Goal: Transaction & Acquisition: Book appointment/travel/reservation

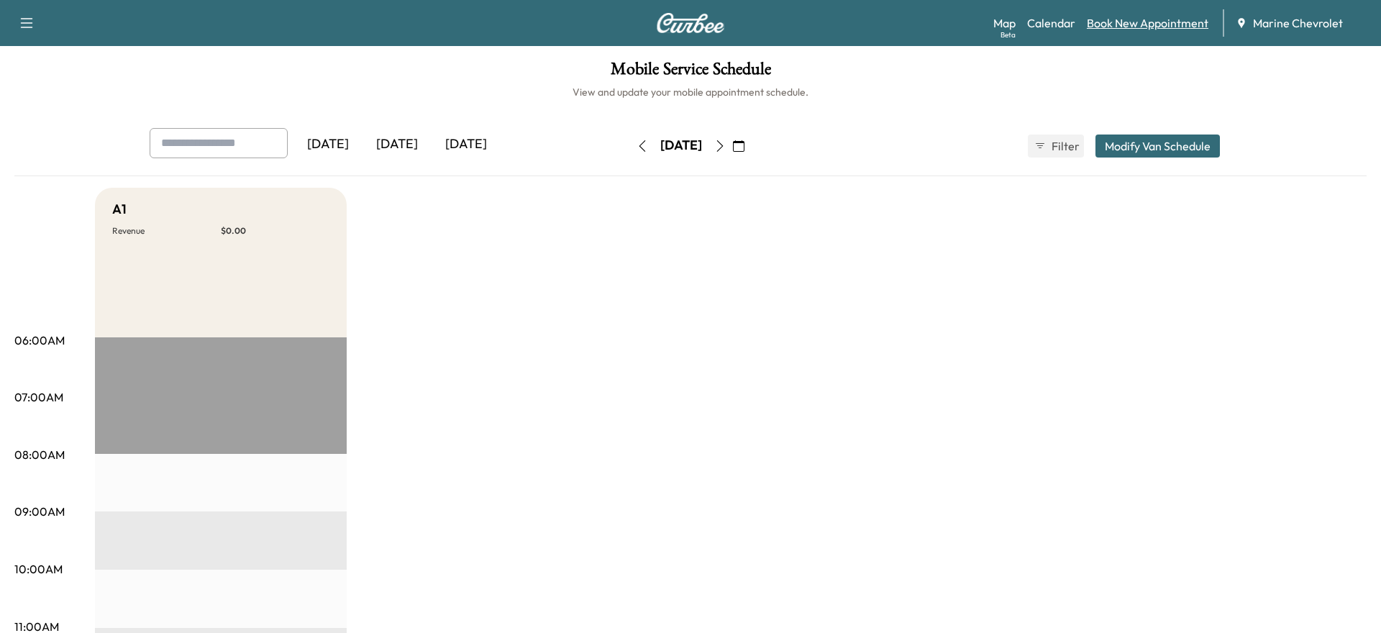
click at [1109, 27] on link "Book New Appointment" at bounding box center [1148, 22] width 122 height 17
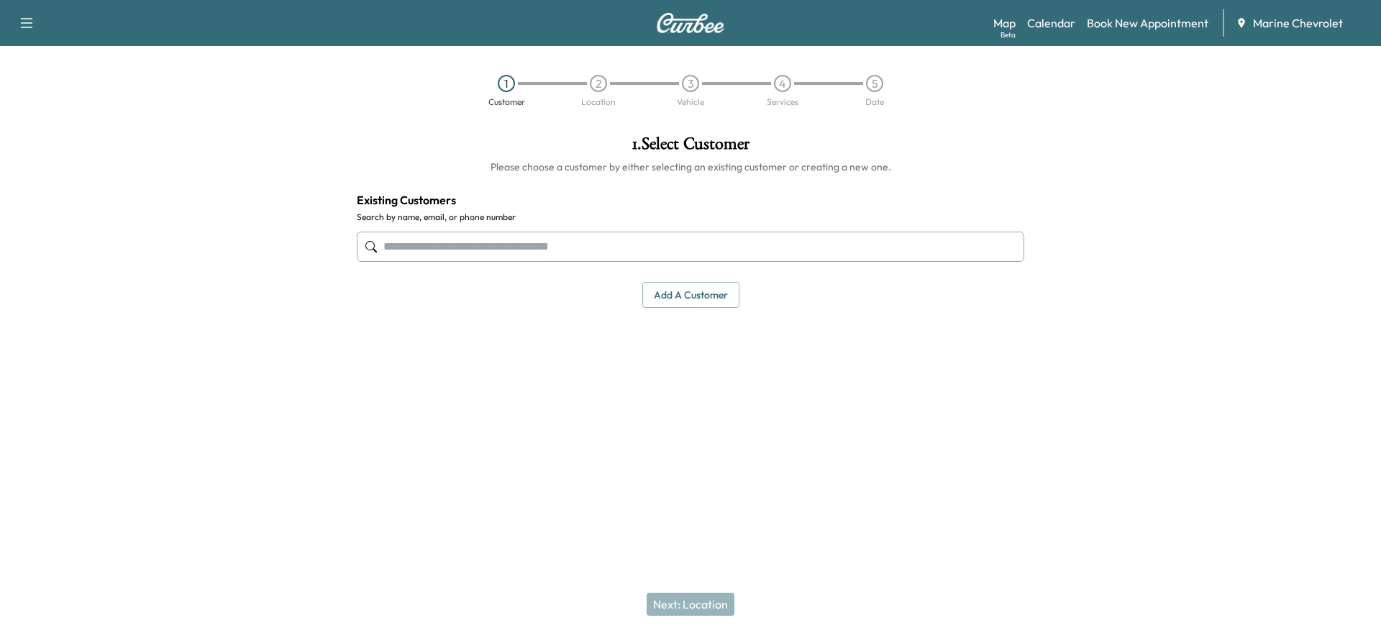
click at [535, 242] on input "text" at bounding box center [691, 247] width 668 height 30
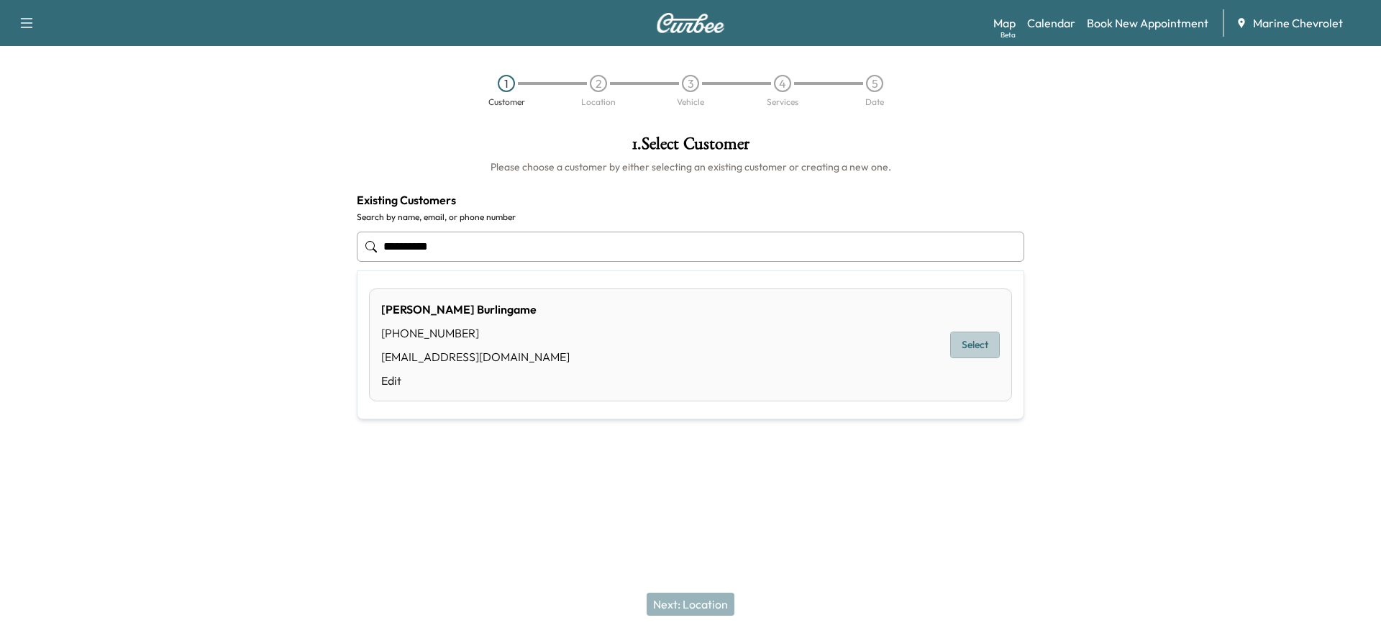
click at [966, 347] on button "Select" at bounding box center [975, 345] width 50 height 27
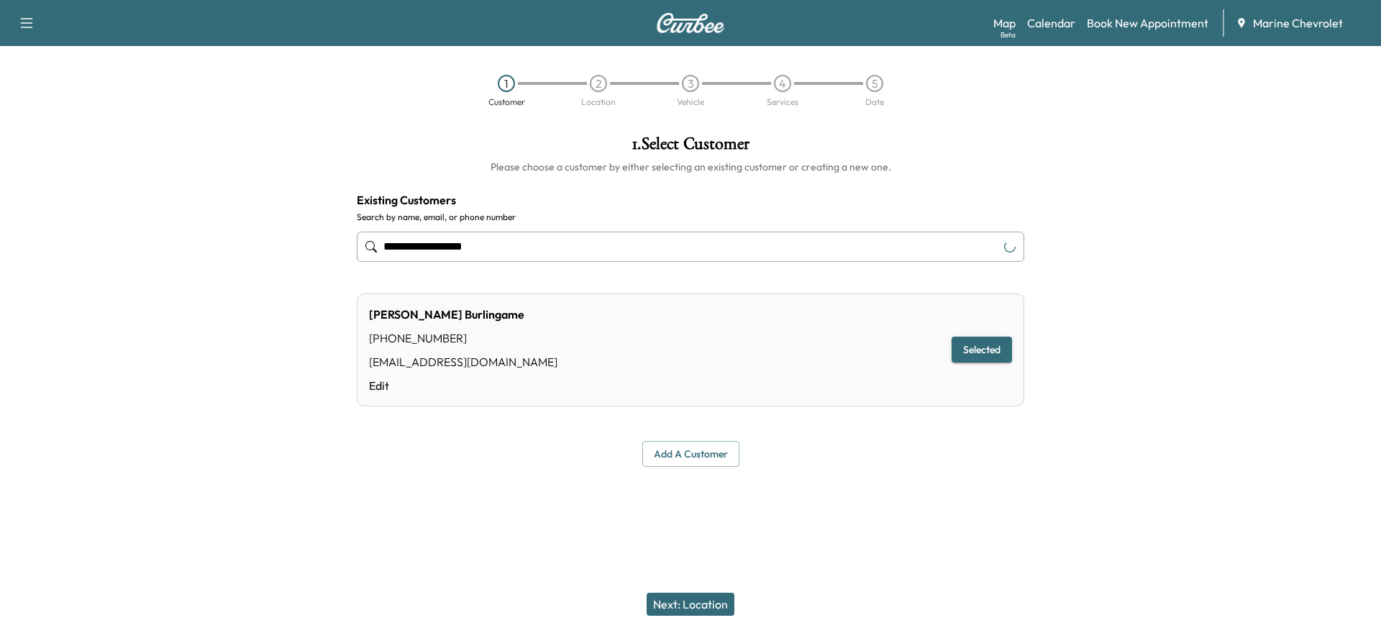
type input "**********"
click at [671, 616] on div "Next: Location" at bounding box center [690, 605] width 1381 height 58
click at [671, 609] on button "Next: Location" at bounding box center [691, 604] width 88 height 23
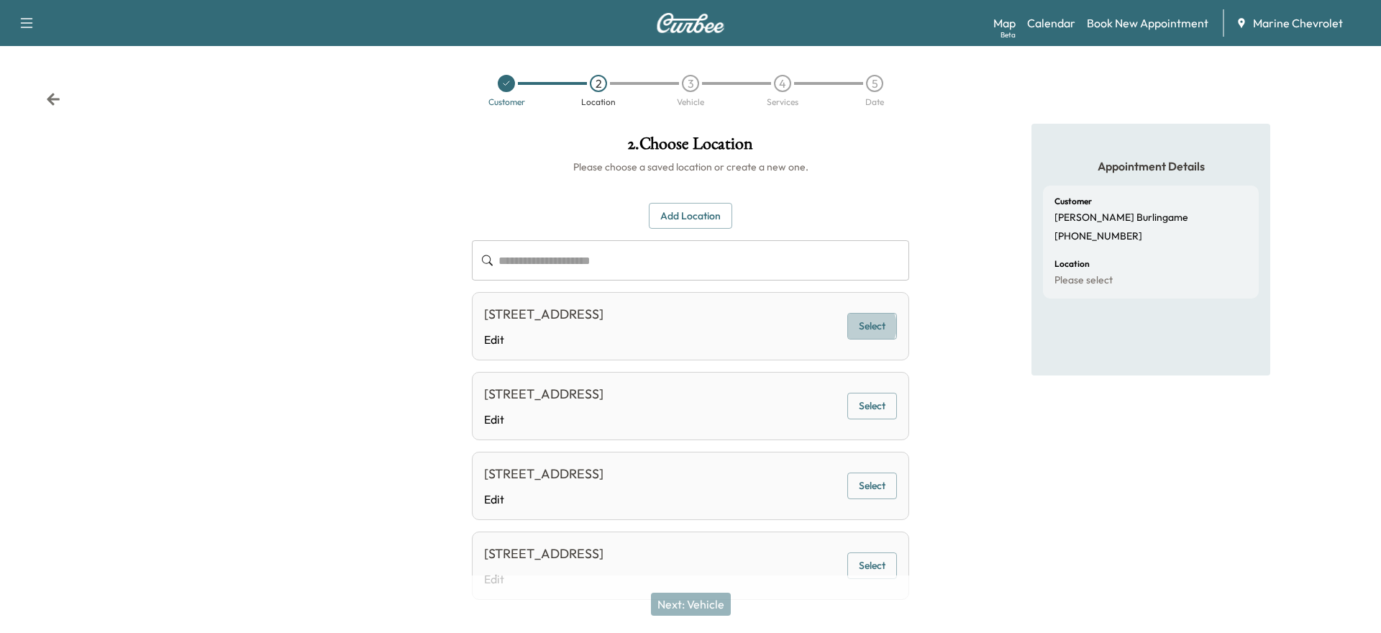
click at [869, 336] on button "Select" at bounding box center [872, 326] width 50 height 27
click at [681, 604] on button "Next: Vehicle" at bounding box center [691, 604] width 80 height 23
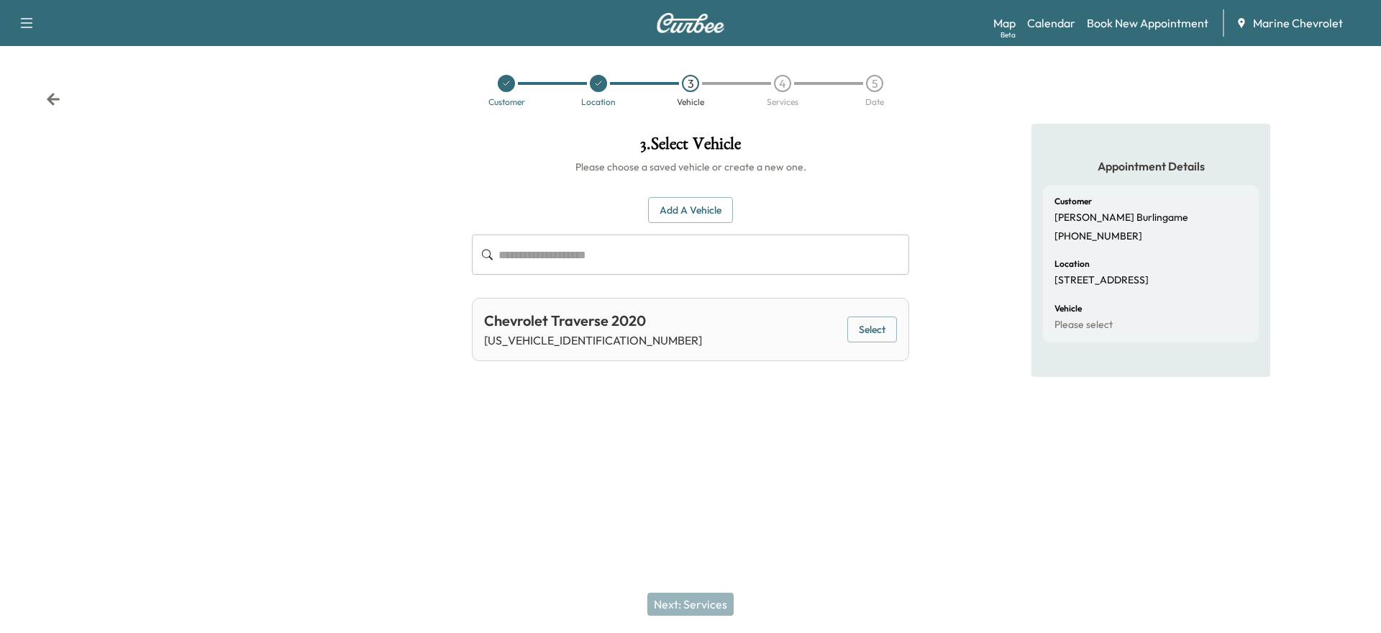
click at [867, 330] on button "Select" at bounding box center [872, 330] width 50 height 27
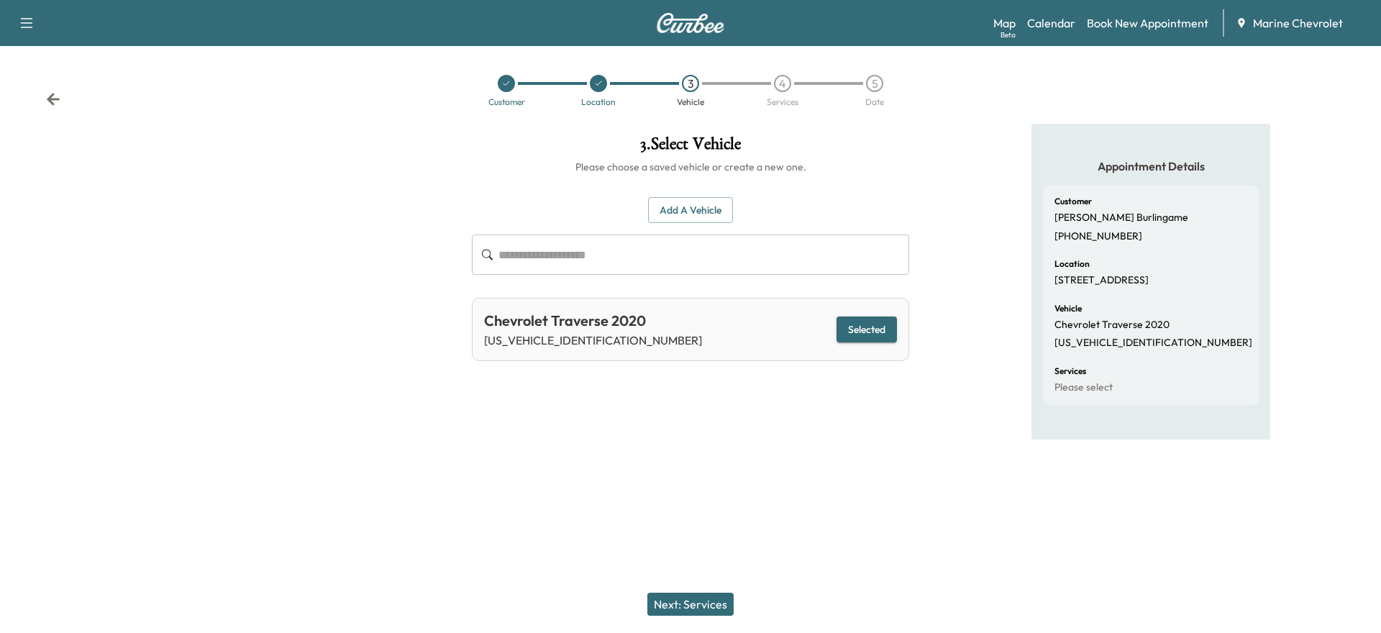
click at [717, 600] on button "Next: Services" at bounding box center [690, 604] width 86 height 23
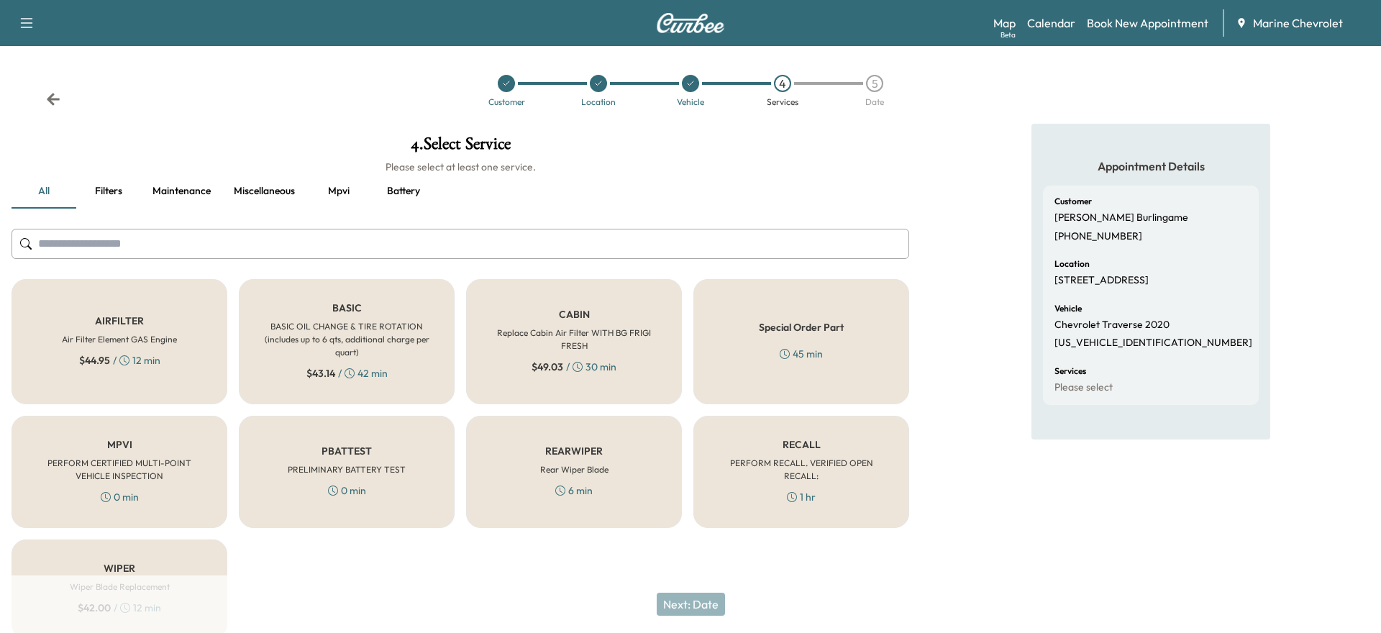
click at [324, 364] on div "BASIC BASIC OIL CHANGE & TIRE ROTATION (includes up to 6 qts, additional charge…" at bounding box center [347, 341] width 216 height 125
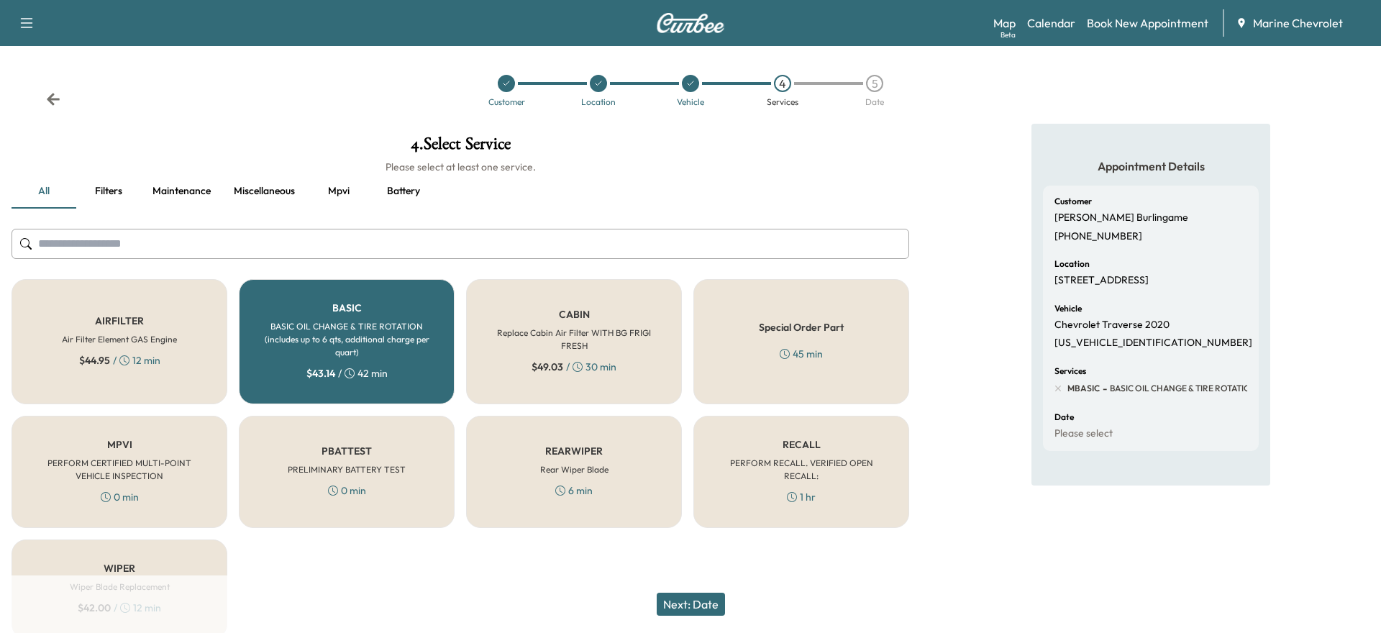
click at [683, 606] on button "Next: Date" at bounding box center [691, 604] width 68 height 23
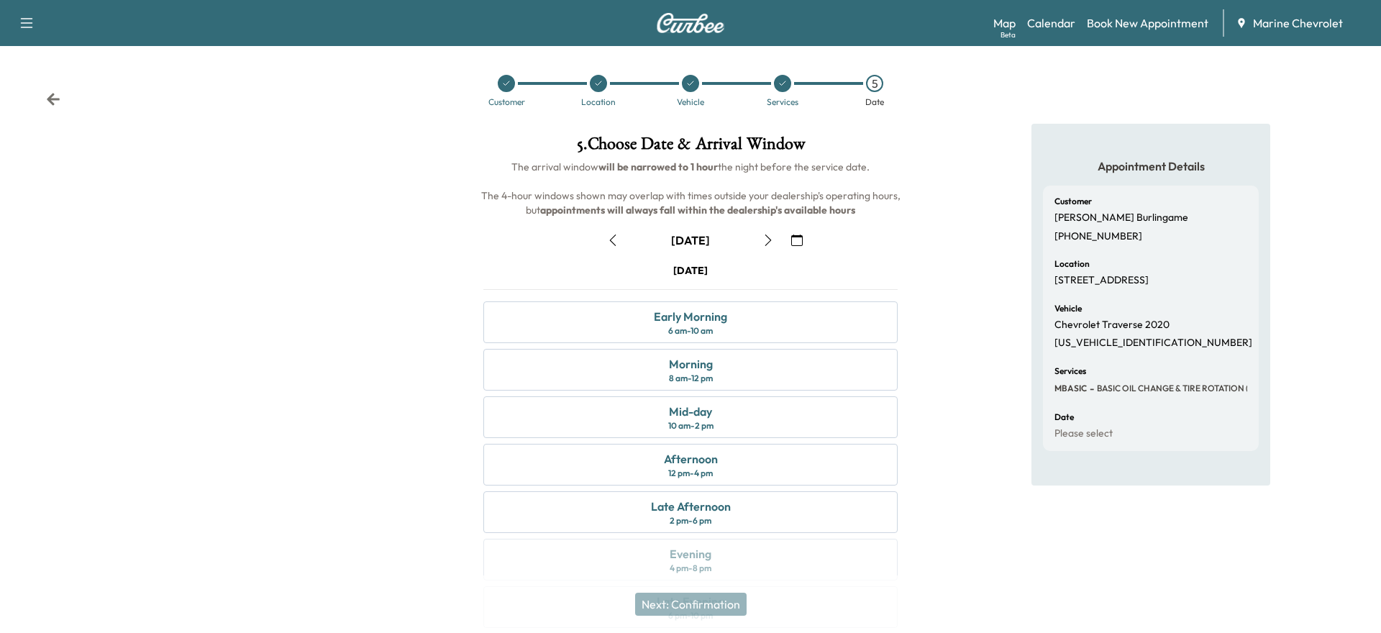
click at [766, 236] on icon "button" at bounding box center [769, 241] width 12 height 12
click at [696, 366] on div "Morning" at bounding box center [691, 363] width 44 height 17
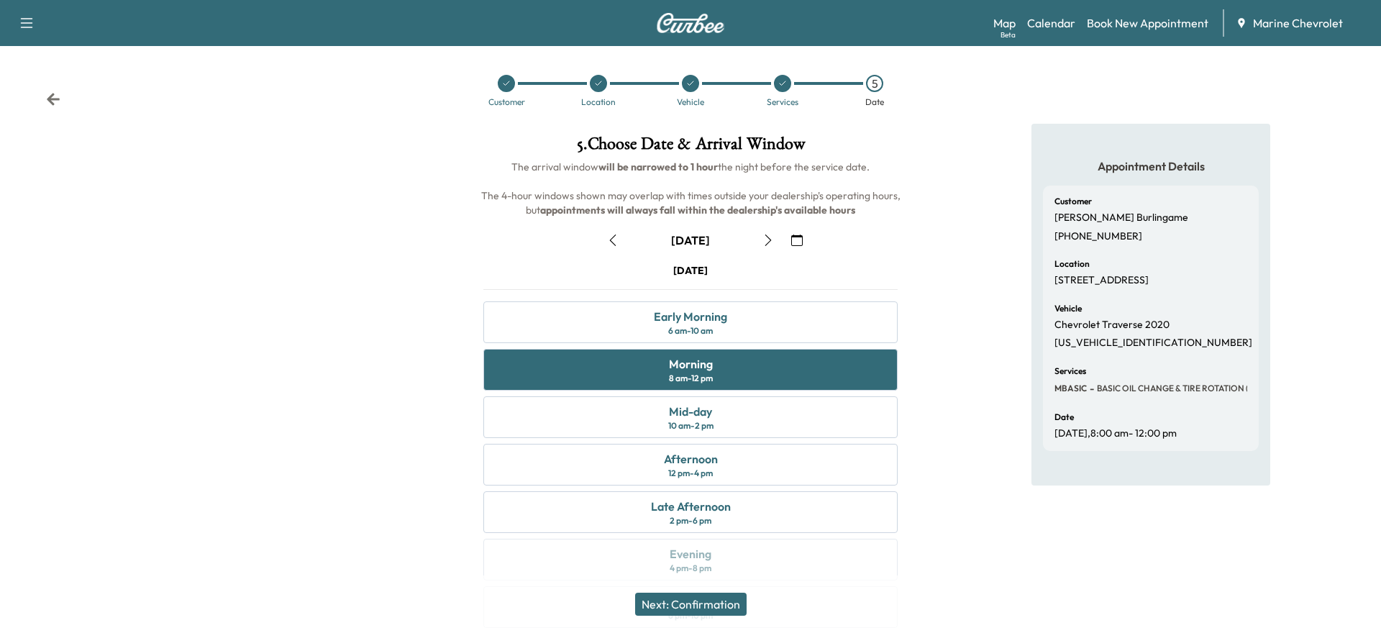
drag, startPoint x: 696, startPoint y: 604, endPoint x: 694, endPoint y: 587, distance: 17.4
click at [696, 604] on button "Next: Confirmation" at bounding box center [691, 604] width 112 height 23
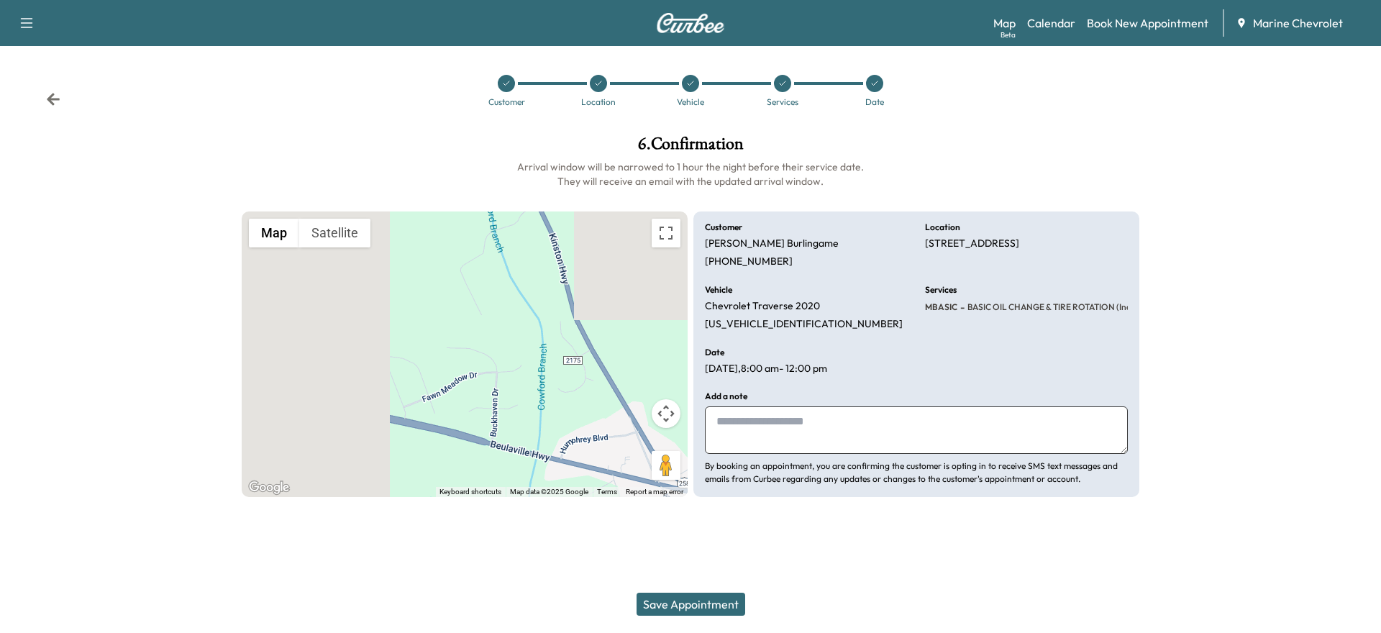
click at [771, 424] on textarea at bounding box center [916, 429] width 423 height 47
type textarea "**********"
click at [677, 607] on button "Save Appointment" at bounding box center [691, 604] width 109 height 23
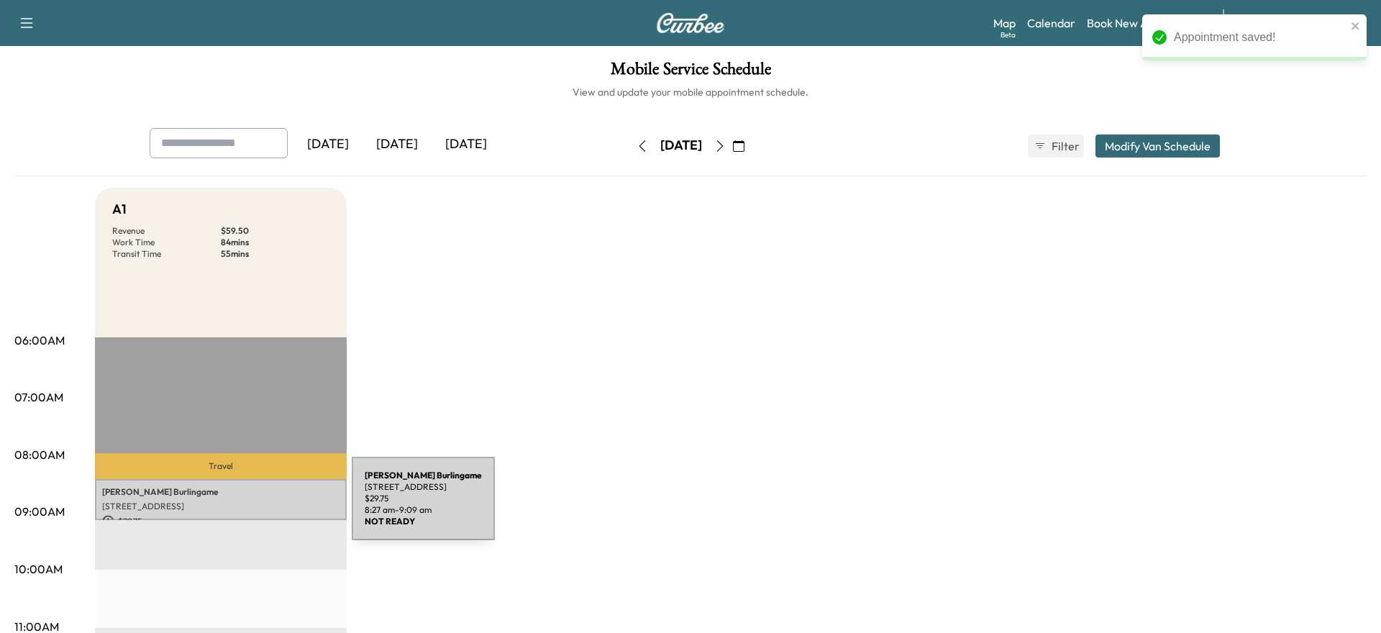
click at [245, 507] on p "[STREET_ADDRESS]" at bounding box center [220, 507] width 237 height 12
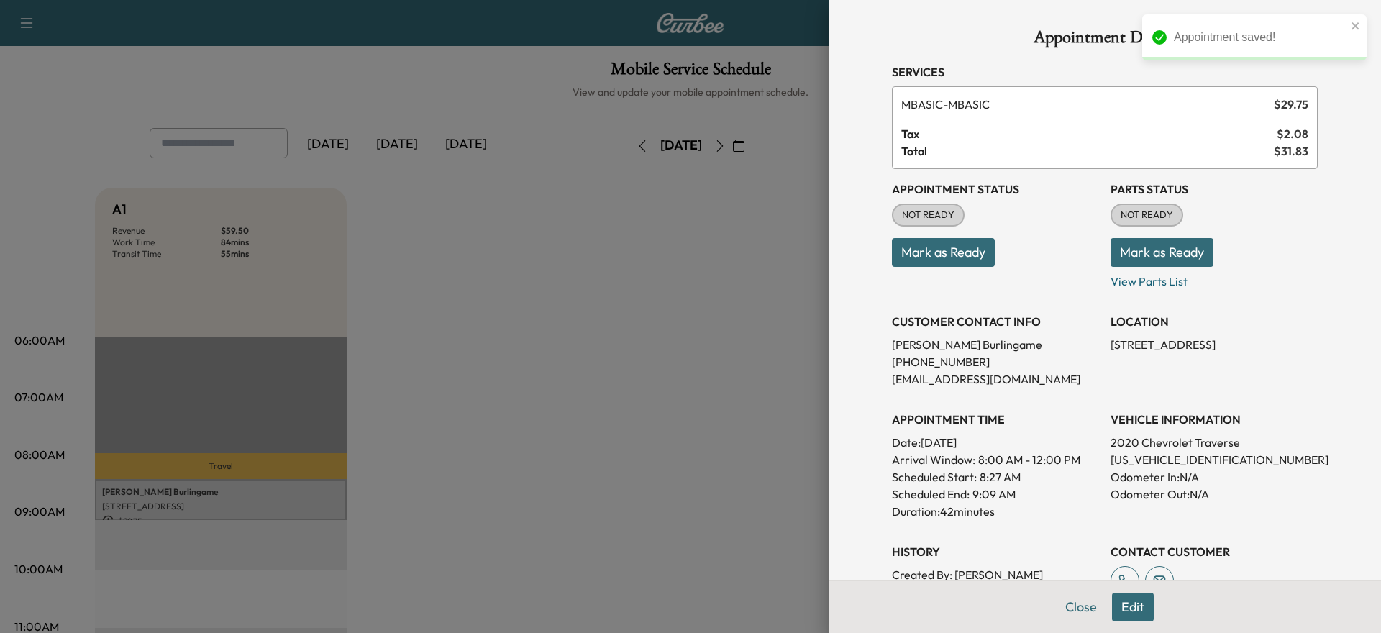
click at [967, 262] on button "Mark as Ready" at bounding box center [943, 252] width 103 height 29
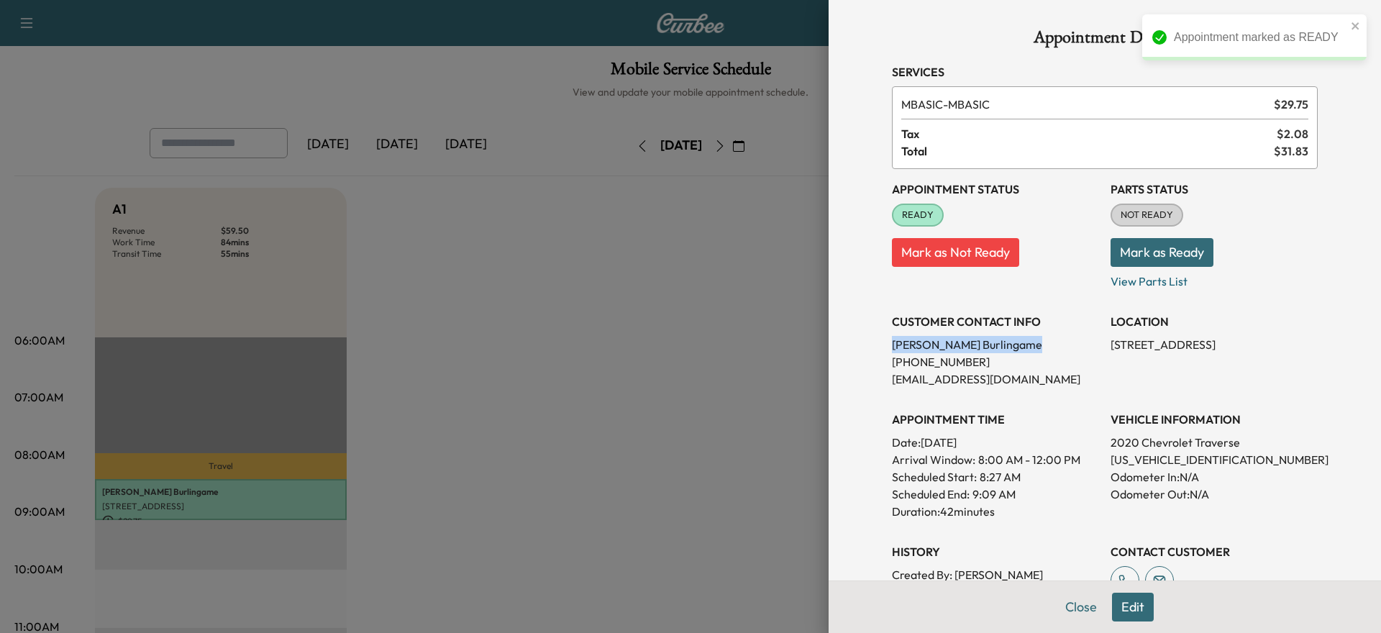
drag, startPoint x: 986, startPoint y: 345, endPoint x: 894, endPoint y: 345, distance: 91.4
click at [894, 345] on p "[PERSON_NAME]" at bounding box center [995, 344] width 207 height 17
copy p "[PERSON_NAME]"
click at [1073, 607] on button "Close" at bounding box center [1081, 607] width 50 height 29
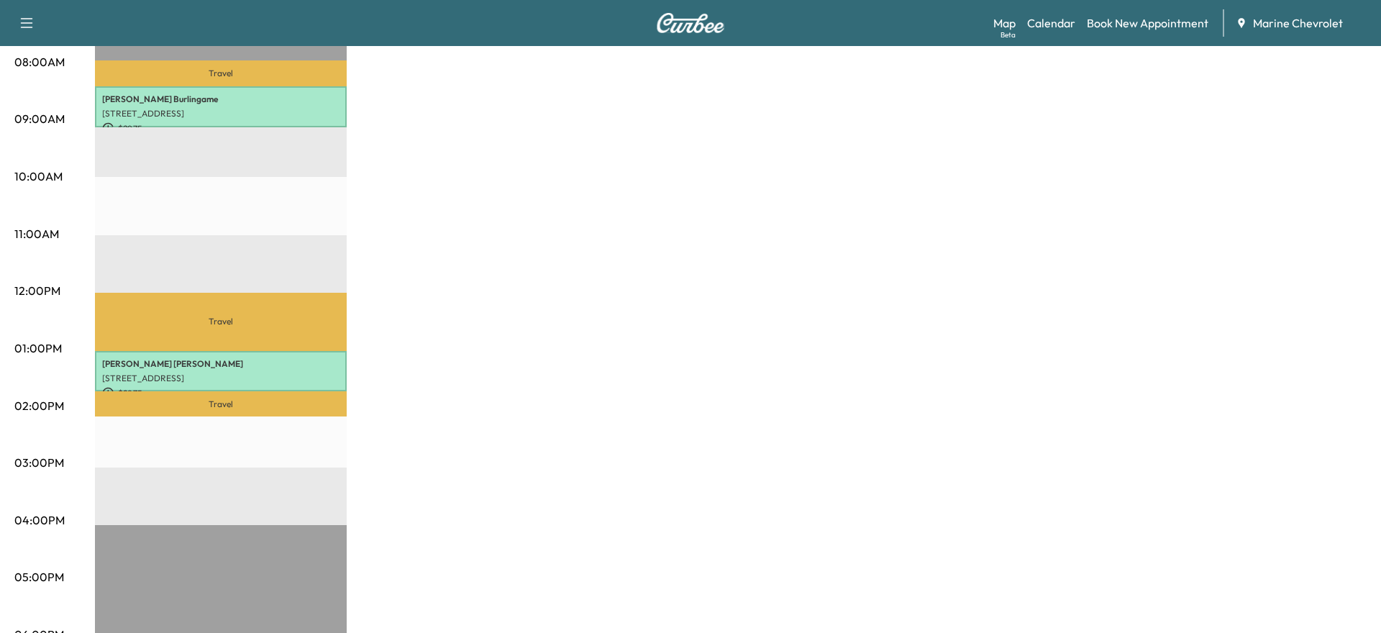
scroll to position [373, 0]
